Goal: Navigation & Orientation: Find specific page/section

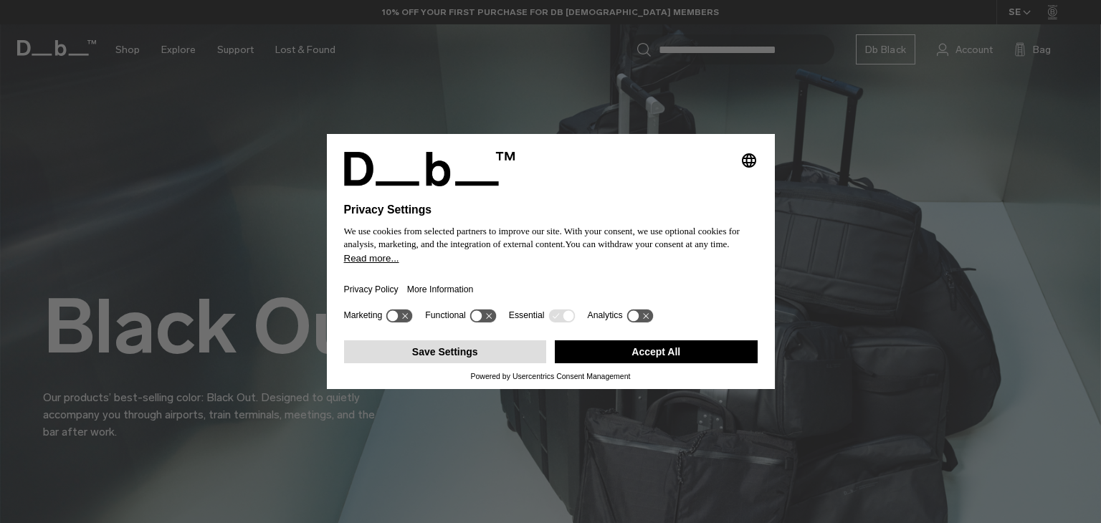
drag, startPoint x: 452, startPoint y: 379, endPoint x: 453, endPoint y: 356, distance: 23.0
click at [453, 356] on div "Save Settings Accept All Powered by Usercentrics Consent Management" at bounding box center [551, 358] width 414 height 46
click at [419, 369] on div "Save Settings Accept All" at bounding box center [551, 353] width 414 height 37
click at [417, 353] on button "Save Settings" at bounding box center [445, 352] width 203 height 23
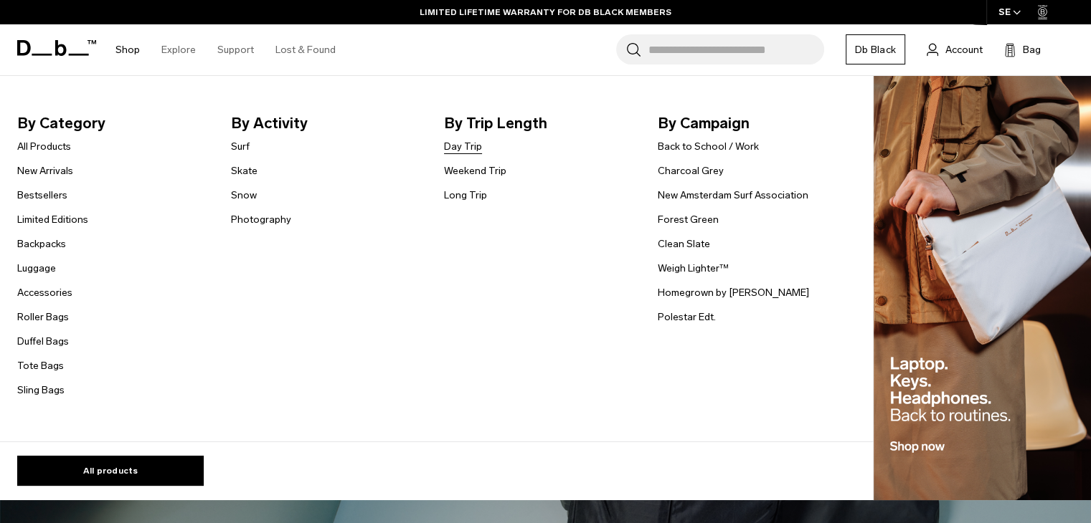
click at [462, 148] on link "Day Trip" at bounding box center [463, 146] width 38 height 15
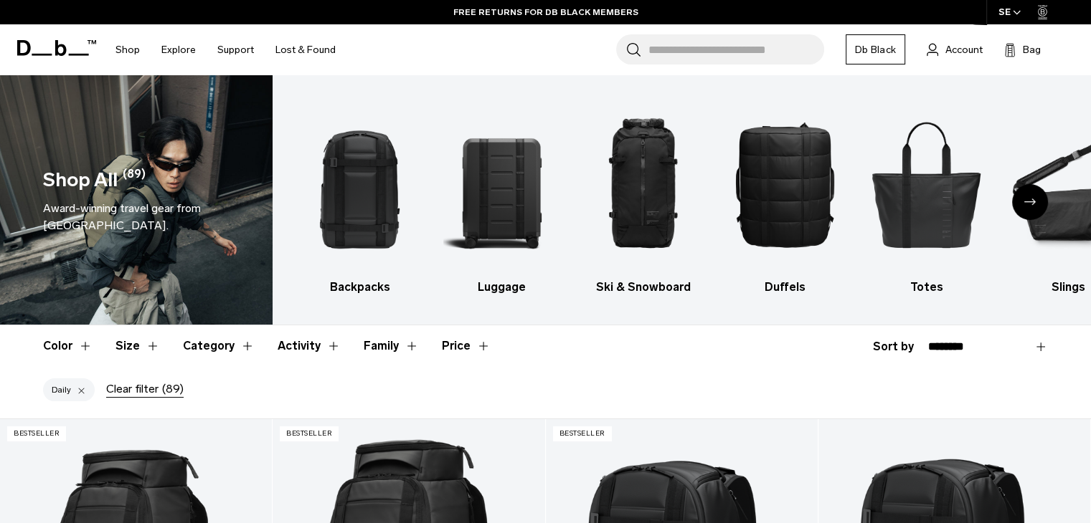
click at [885, 60] on link "Db Black" at bounding box center [875, 49] width 60 height 30
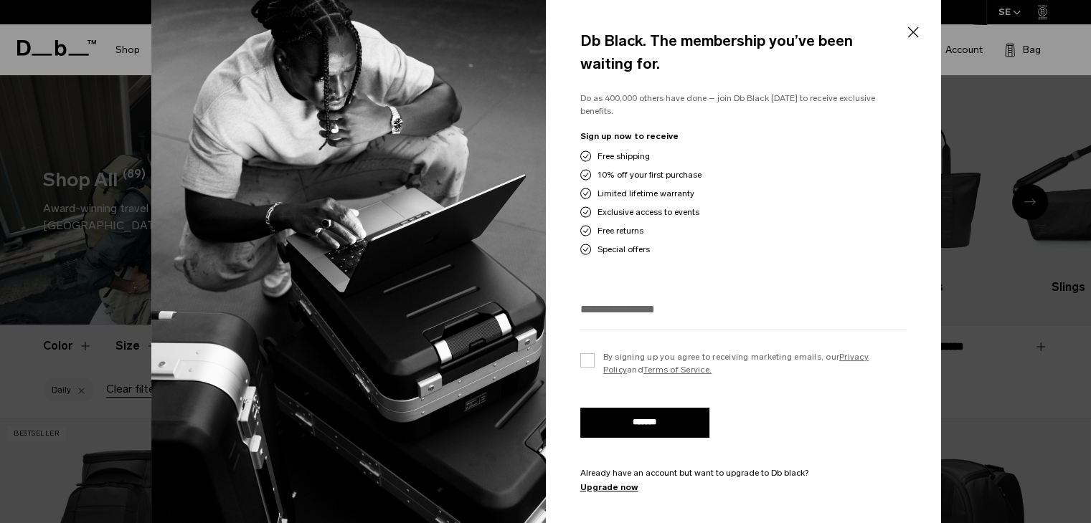
click at [617, 150] on span "Free shipping" at bounding box center [623, 156] width 52 height 13
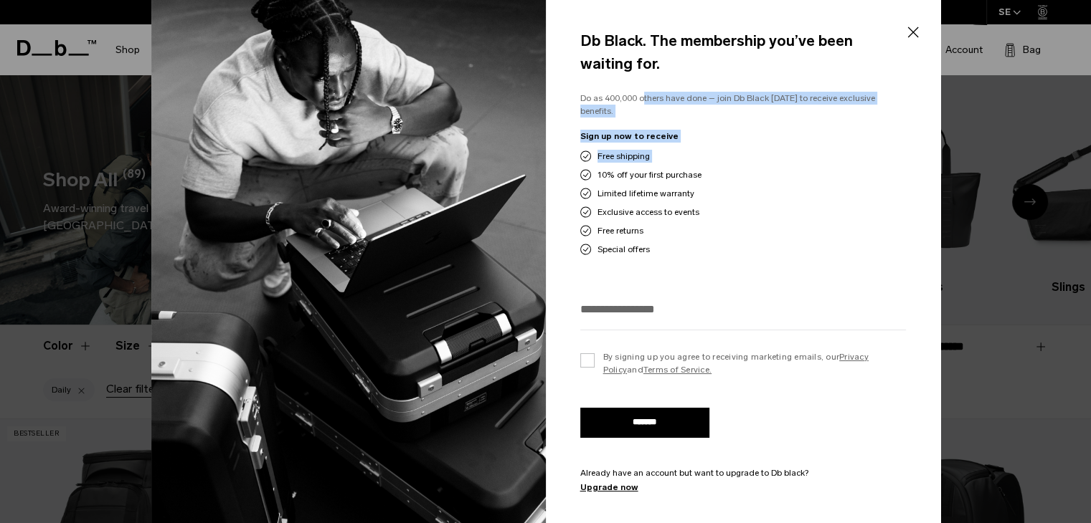
drag, startPoint x: 617, startPoint y: 146, endPoint x: 611, endPoint y: 102, distance: 44.8
click at [611, 102] on div "Db Black. The membership you’ve been waiting for. Do as 400,000 others have don…" at bounding box center [743, 261] width 394 height 551
click at [611, 102] on p "Do as 400,000 others have done – join Db Black [DATE] to receive exclusive bene…" at bounding box center [743, 105] width 326 height 27
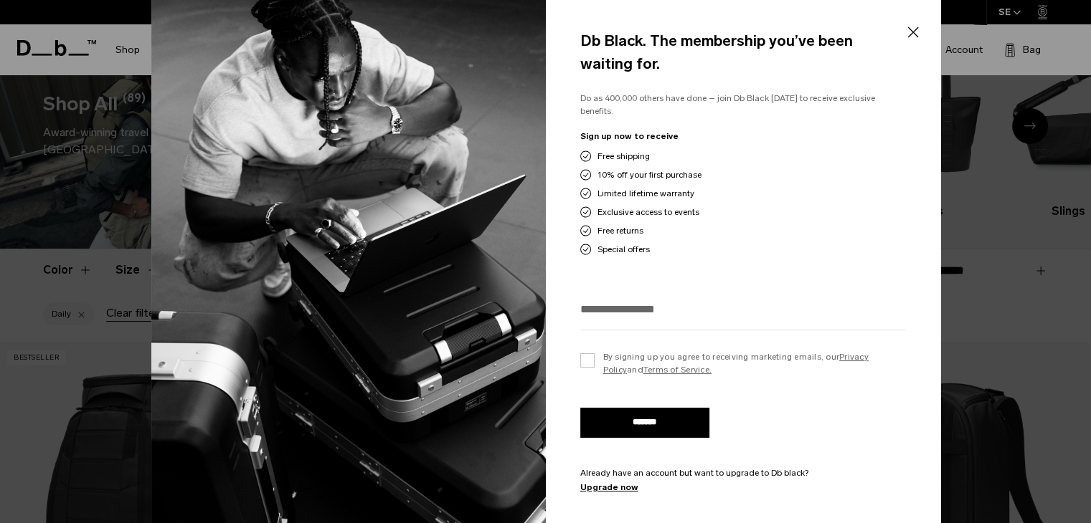
scroll to position [77, 0]
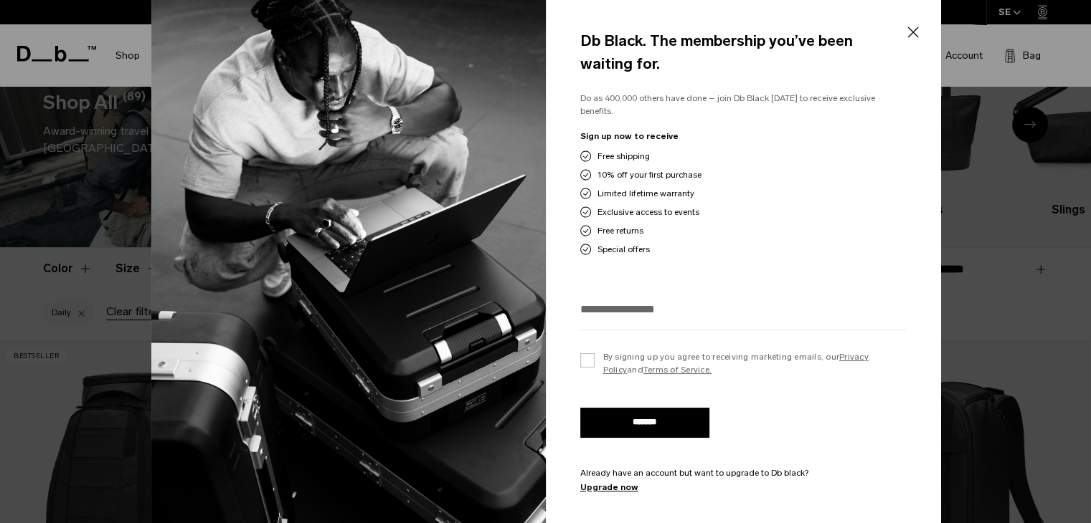
click at [911, 24] on button "Close" at bounding box center [912, 32] width 18 height 30
